Goal: Transaction & Acquisition: Purchase product/service

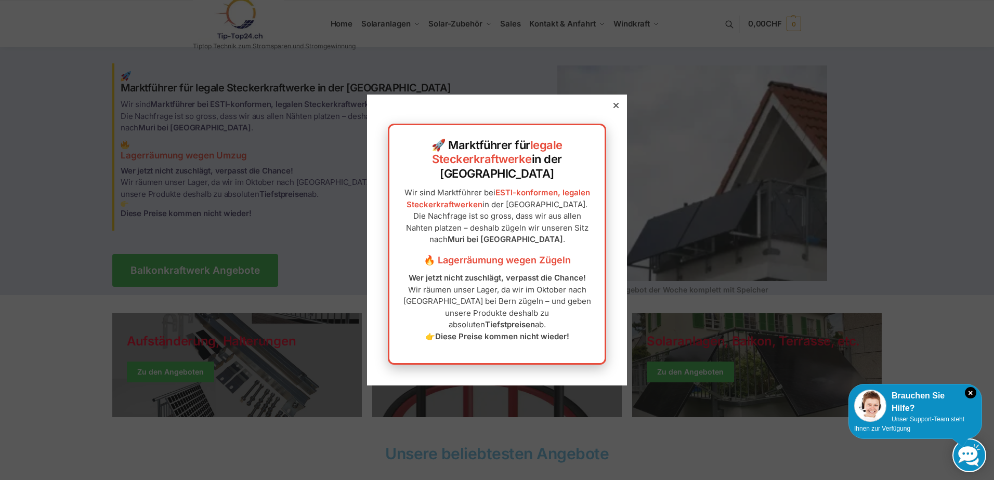
click at [613, 108] on icon at bounding box center [615, 105] width 5 height 5
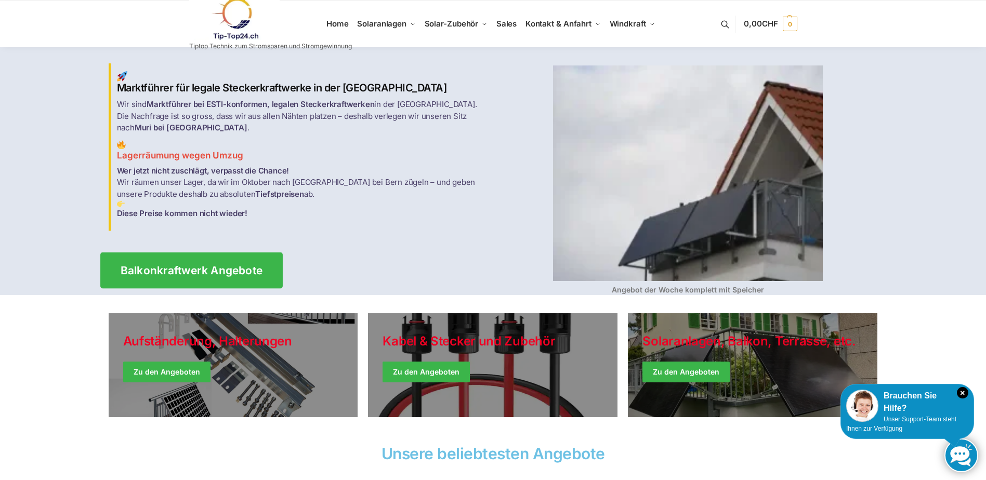
click at [195, 255] on link "Balkonkraftwerk Angebote" at bounding box center [191, 270] width 182 height 36
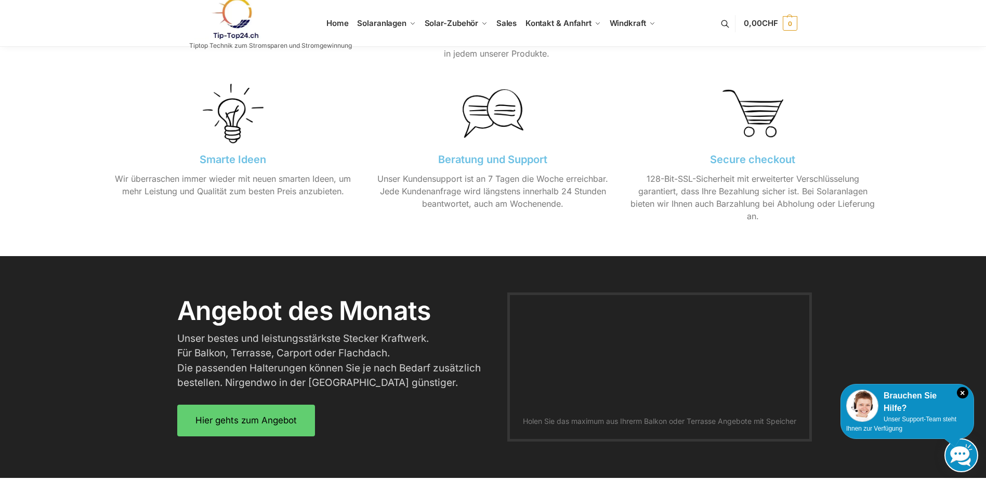
scroll to position [1144, 0]
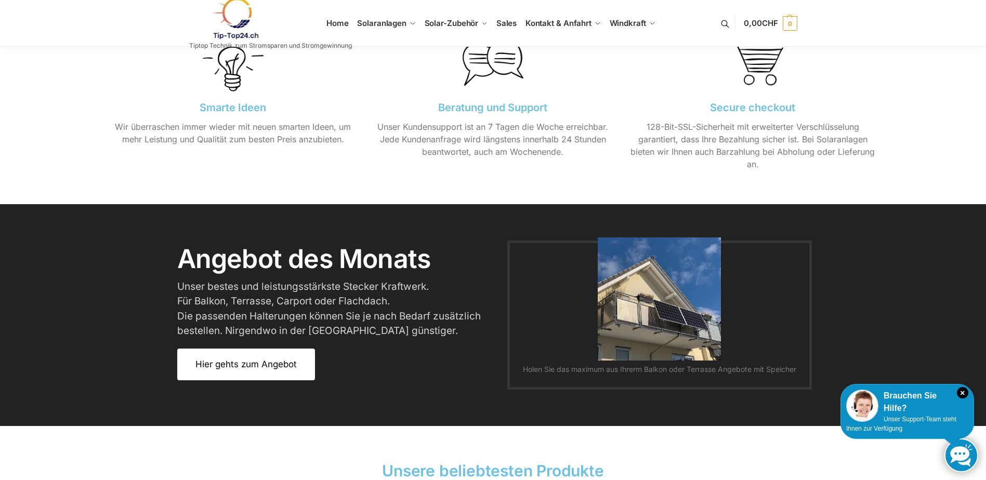
click at [266, 365] on span "Hier gehts zum Angebot" at bounding box center [245, 364] width 101 height 9
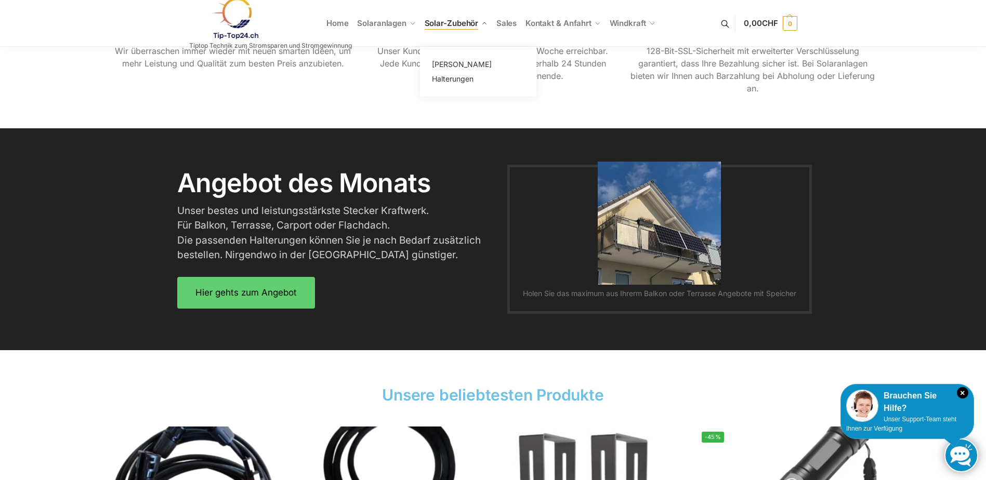
scroll to position [1216, 0]
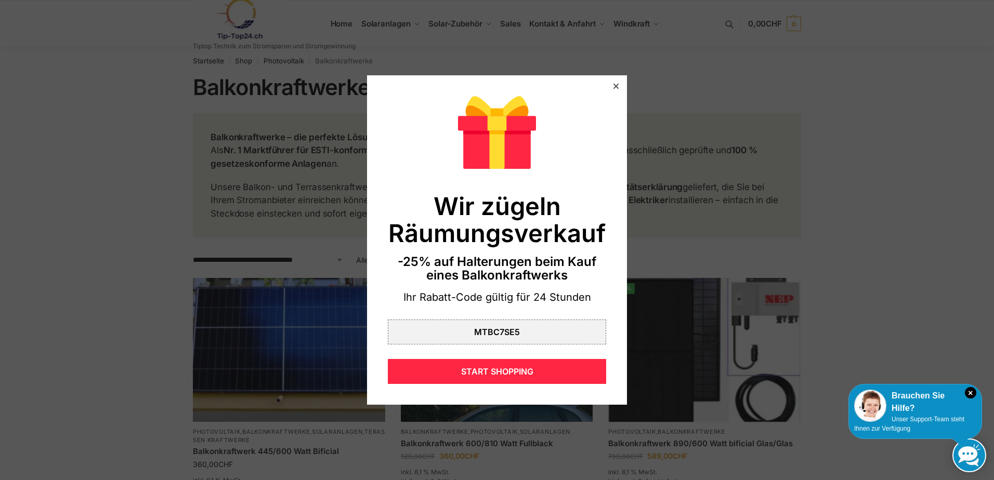
click at [613, 87] on icon at bounding box center [615, 86] width 5 height 5
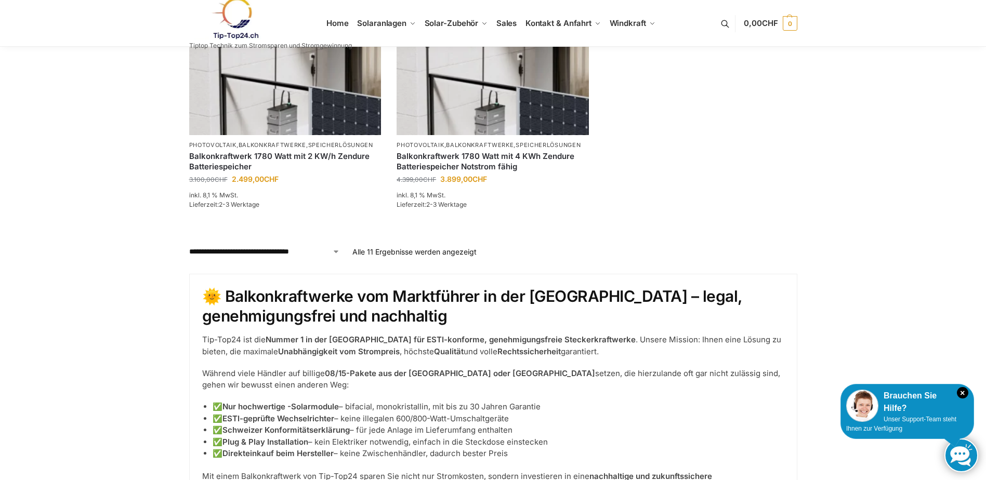
scroll to position [829, 0]
